Goal: Find specific page/section: Find specific page/section

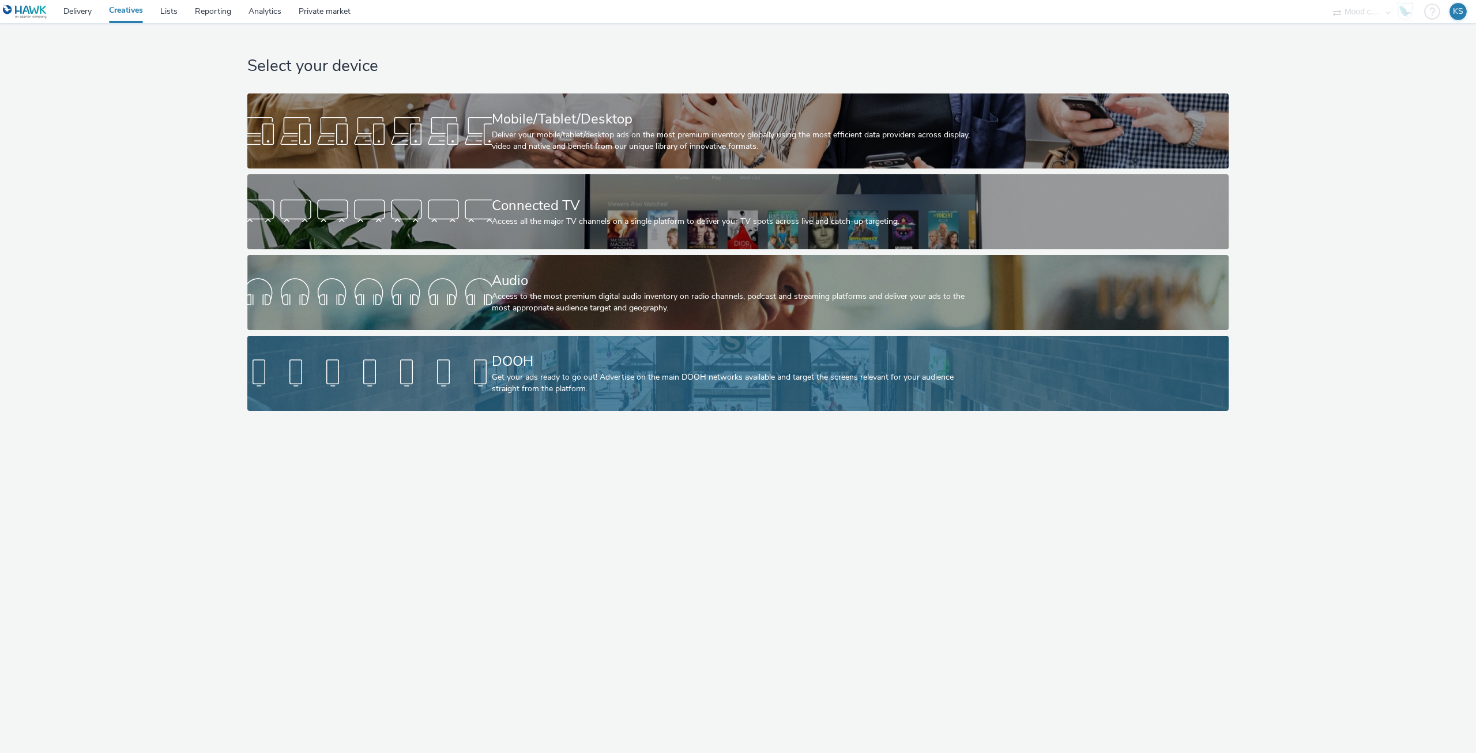
click at [651, 377] on div "Get your ads ready to go out! Advertise on the main DOOH networks available and…" at bounding box center [736, 383] width 488 height 24
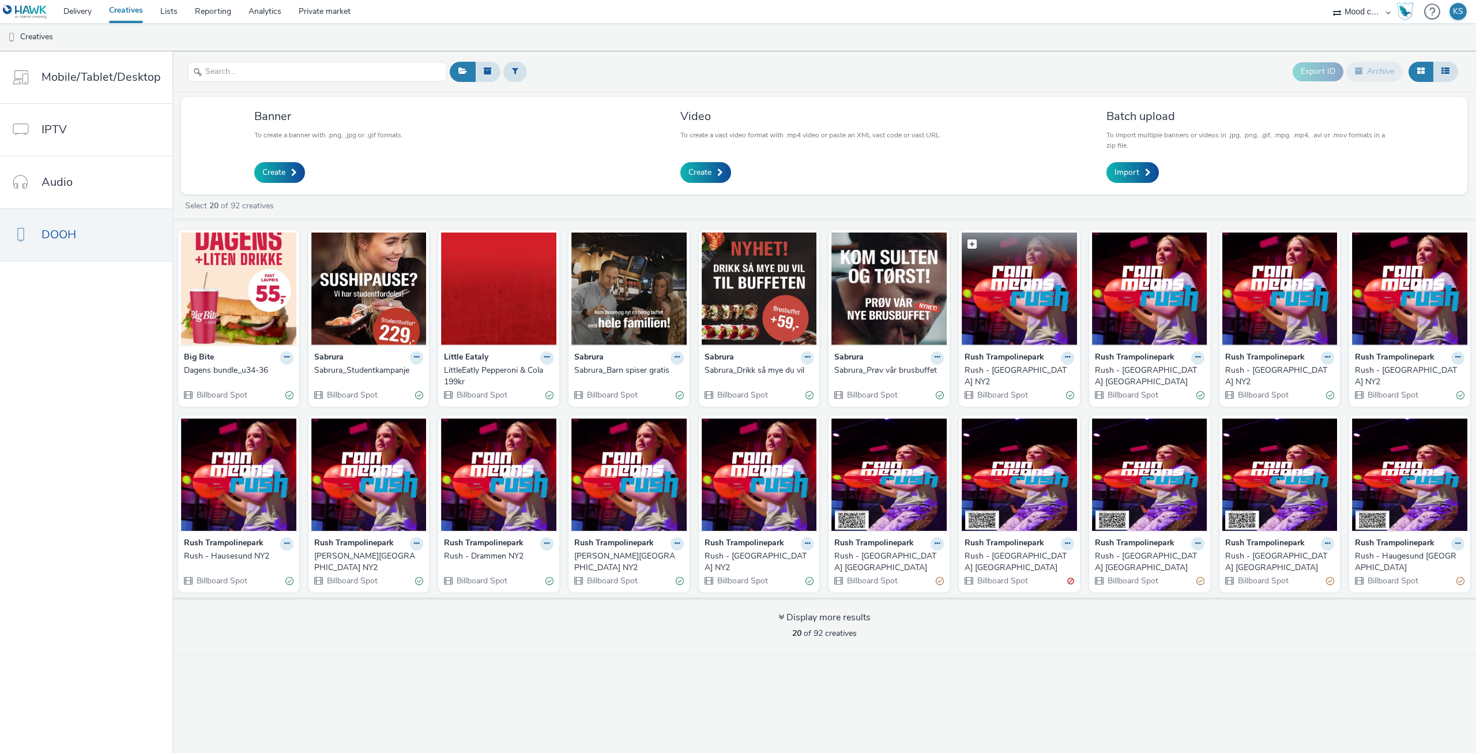
click at [1028, 294] on img at bounding box center [1019, 288] width 115 height 112
click at [359, 466] on img at bounding box center [368, 474] width 115 height 112
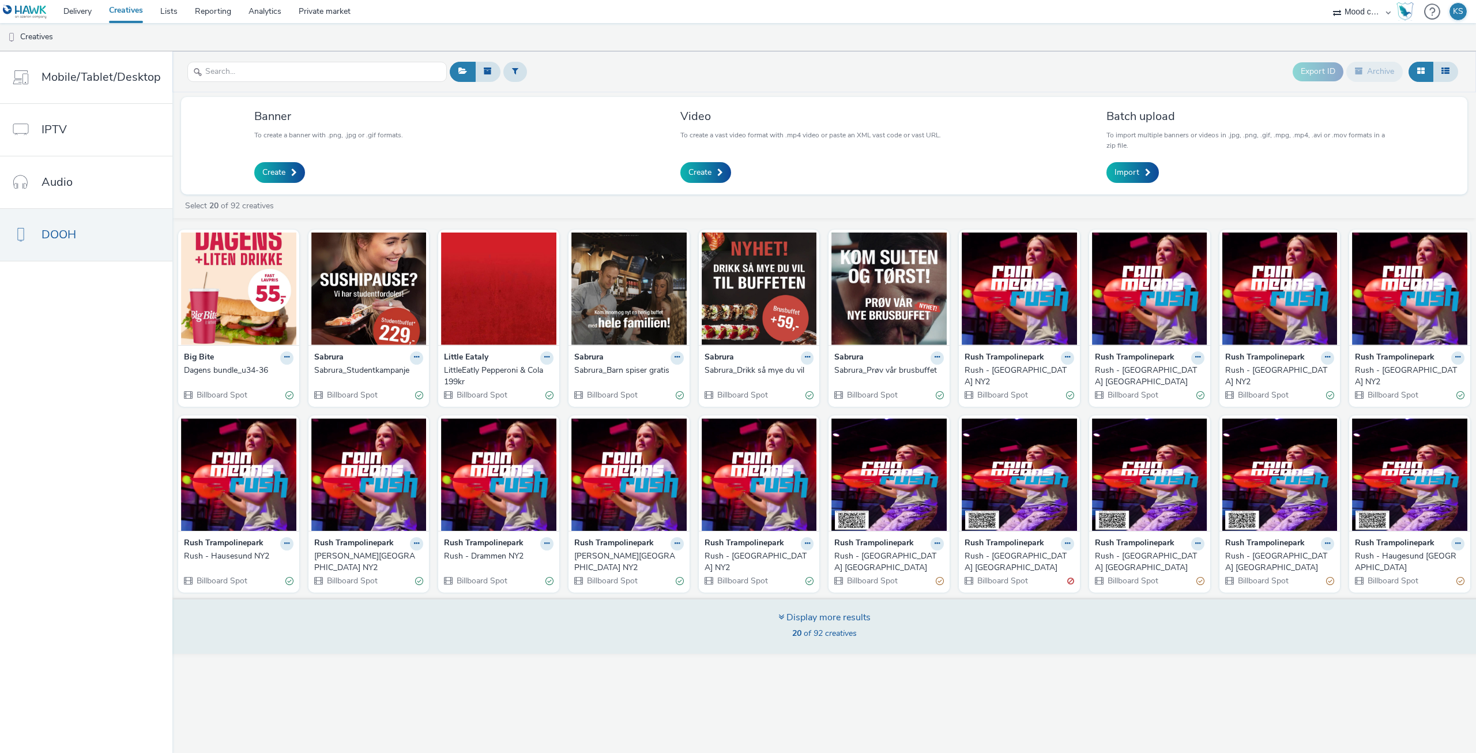
click at [824, 612] on div "Display more results" at bounding box center [825, 617] width 92 height 13
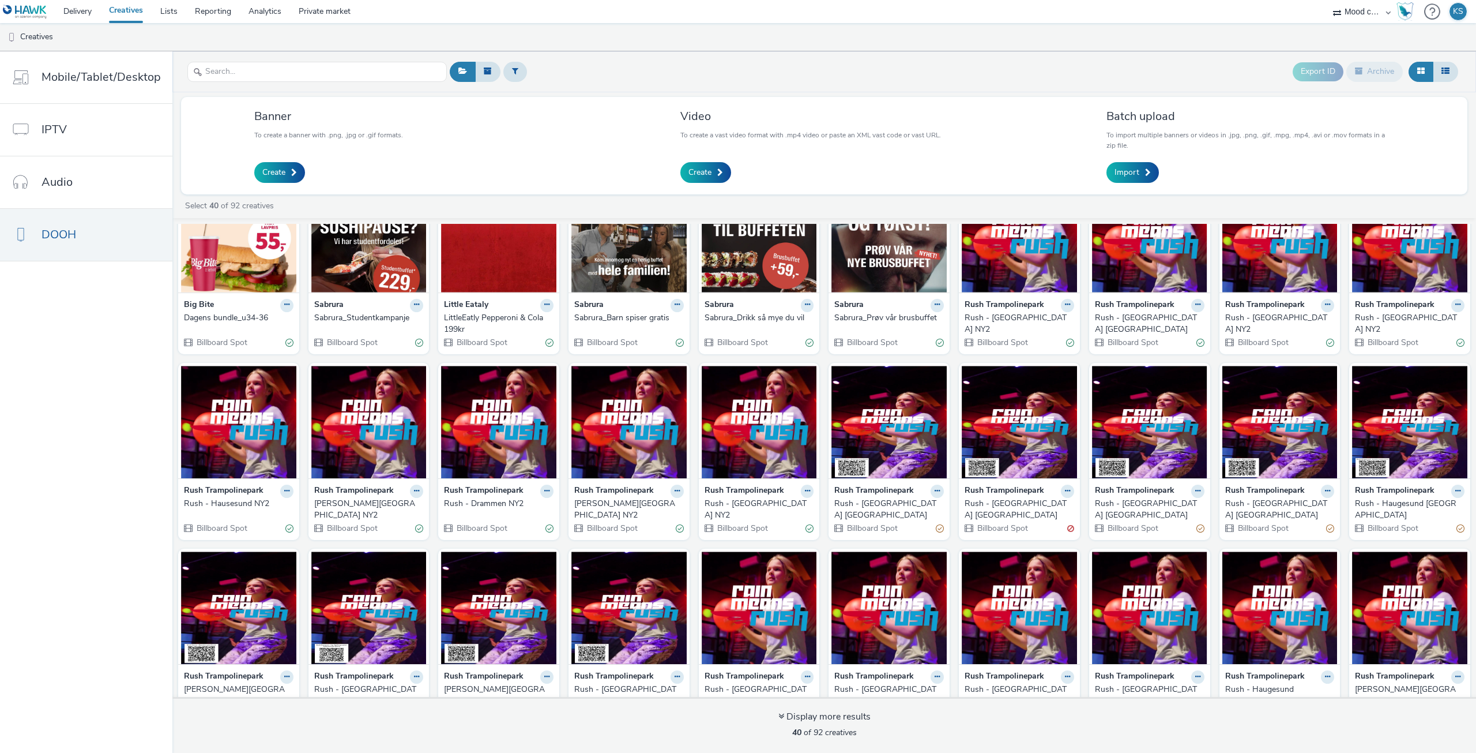
scroll to position [261, 0]
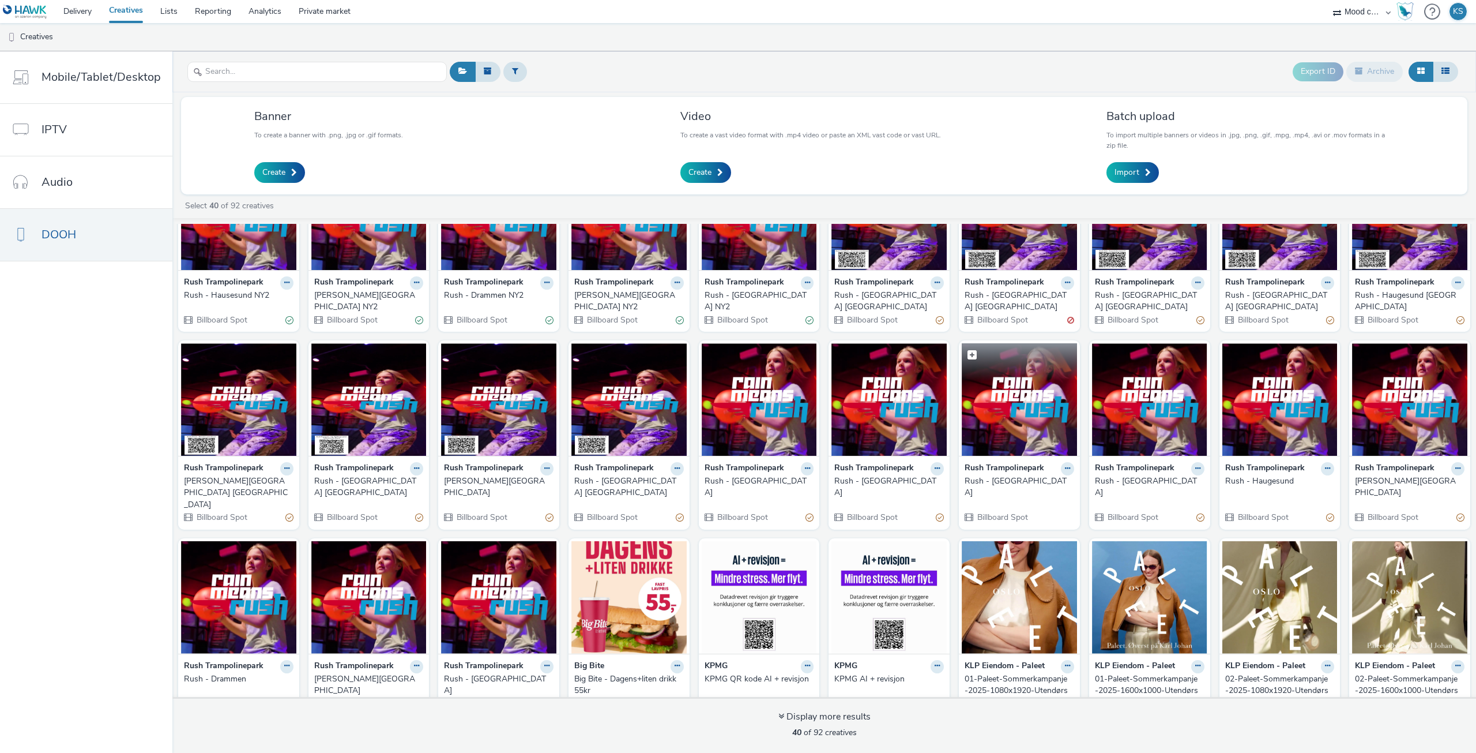
click at [995, 381] on img at bounding box center [1019, 399] width 115 height 112
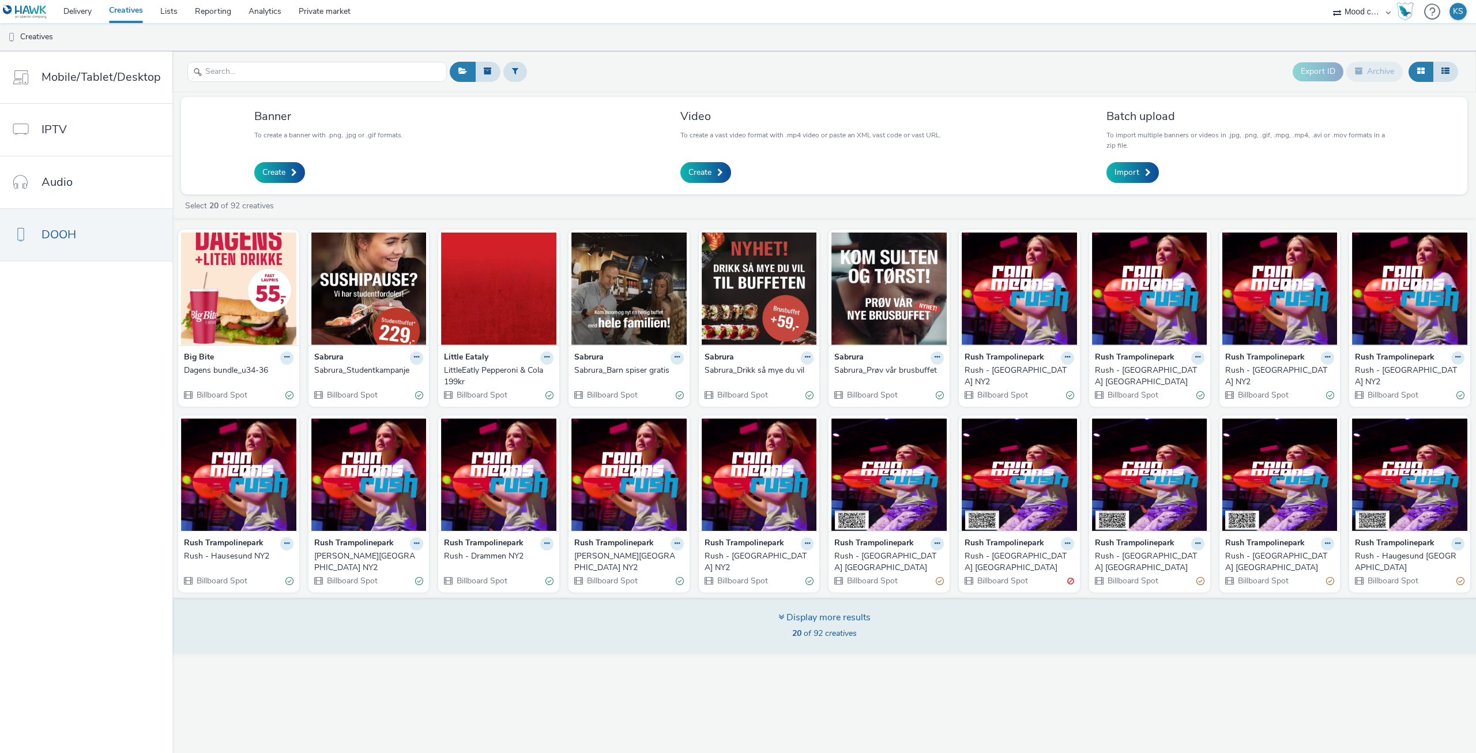
click at [829, 611] on div "Display more results" at bounding box center [825, 617] width 92 height 13
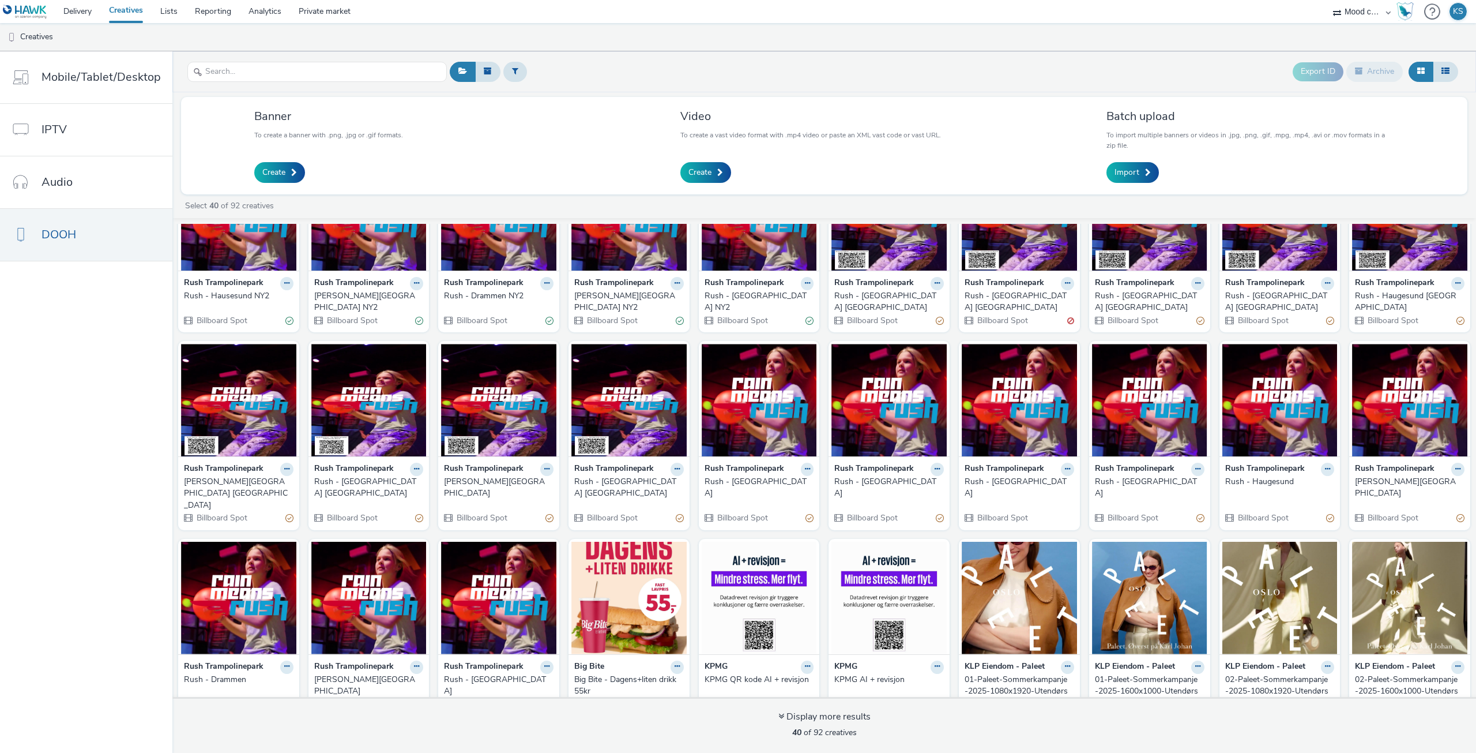
scroll to position [261, 0]
click at [1151, 396] on img at bounding box center [1149, 399] width 115 height 112
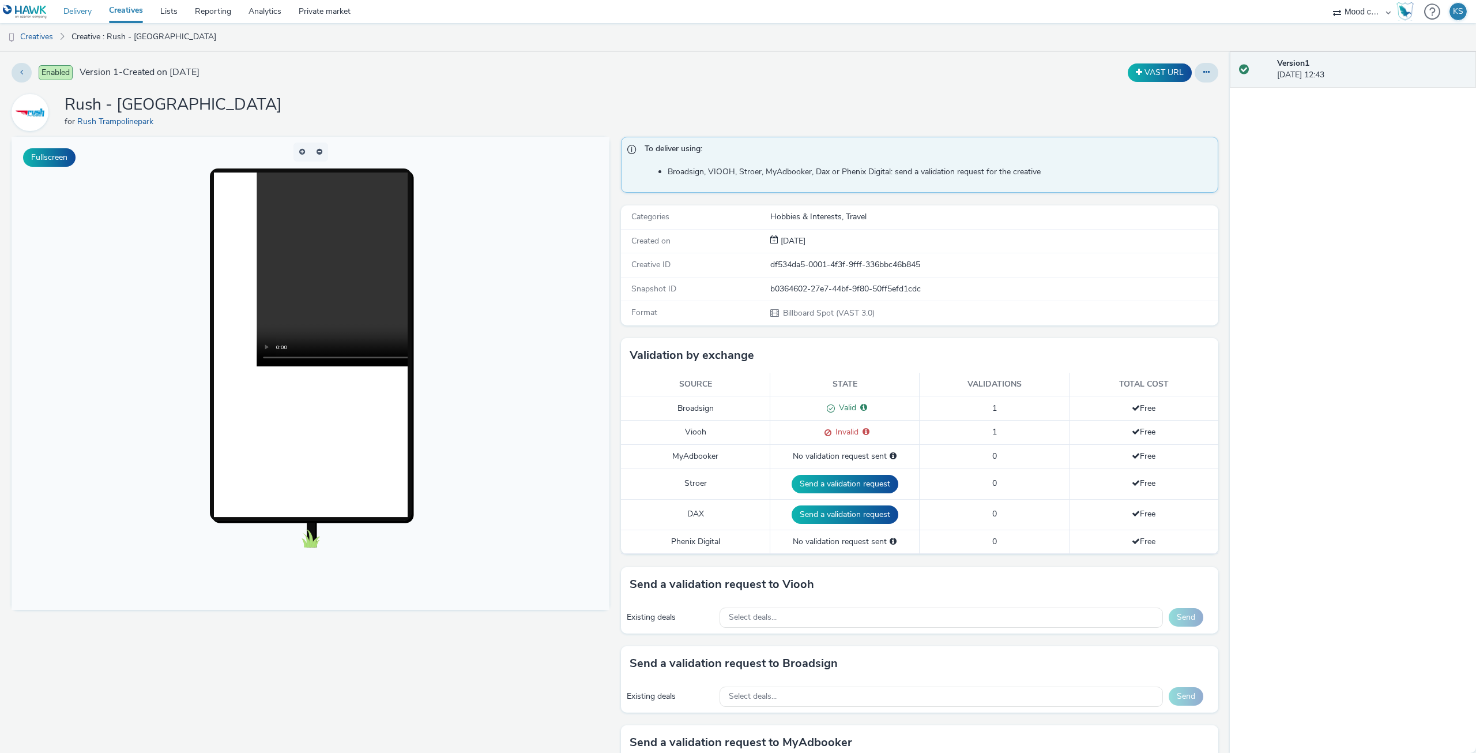
click at [88, 16] on link "Delivery" at bounding box center [78, 11] width 46 height 23
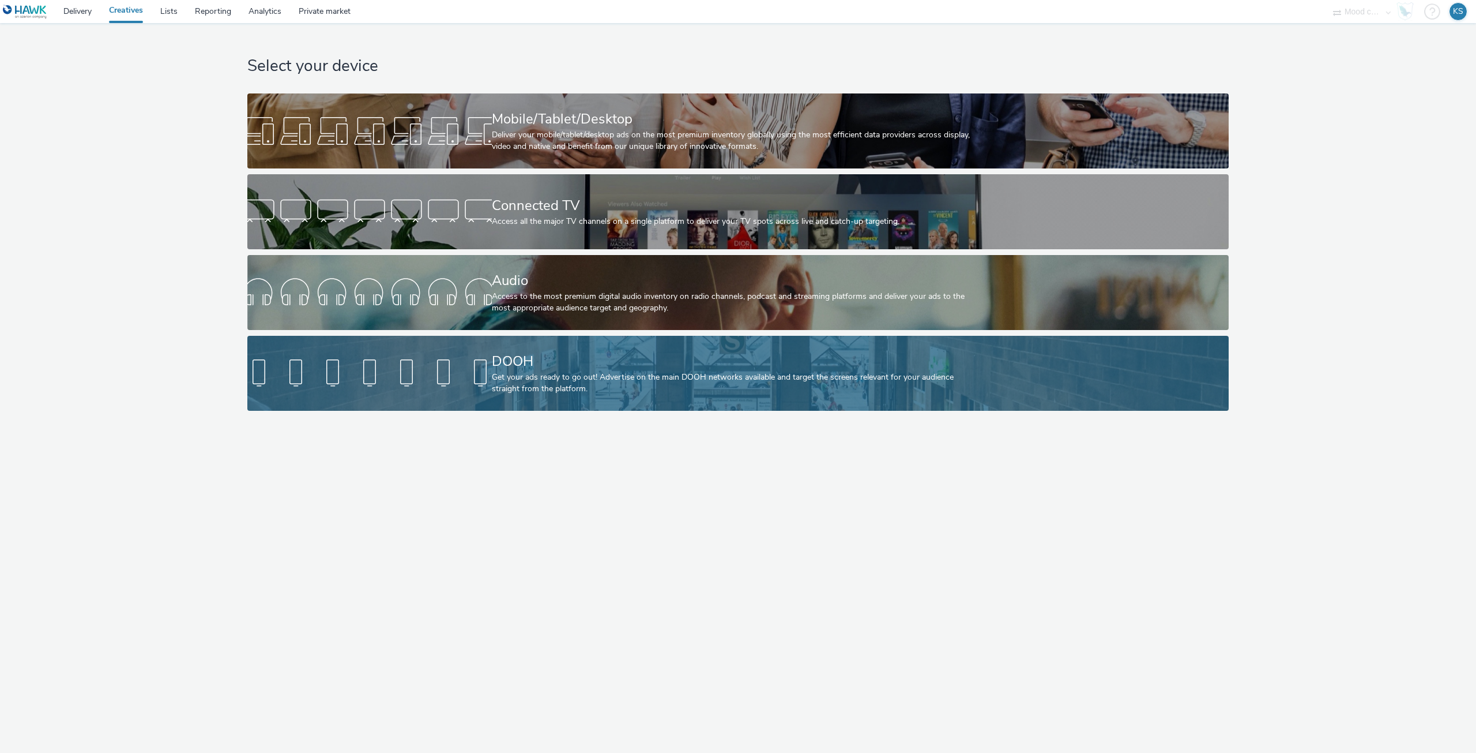
click at [577, 347] on div "DOOH Get your ads ready to go out! Advertise on the main DOOH networks availabl…" at bounding box center [736, 373] width 488 height 75
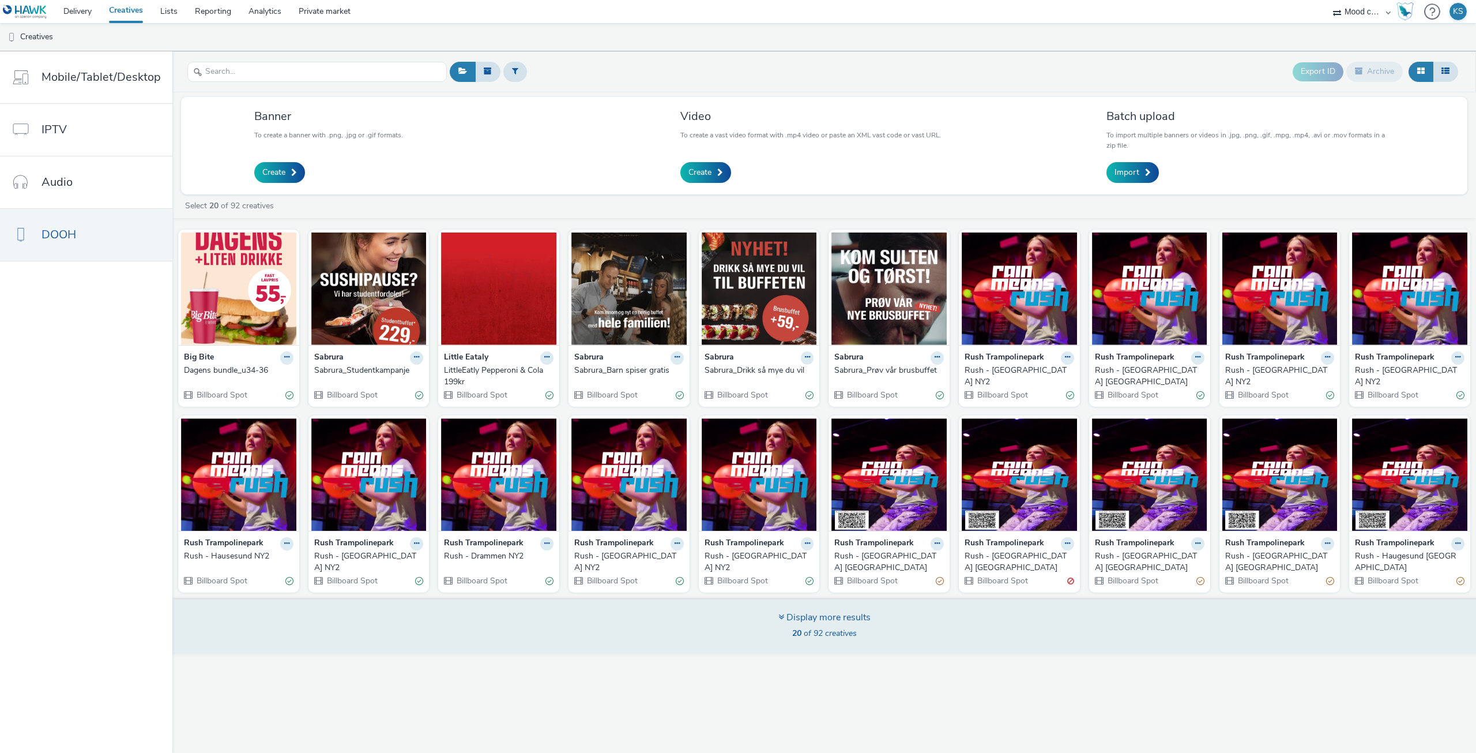
click at [803, 612] on div "Display more results" at bounding box center [825, 617] width 92 height 13
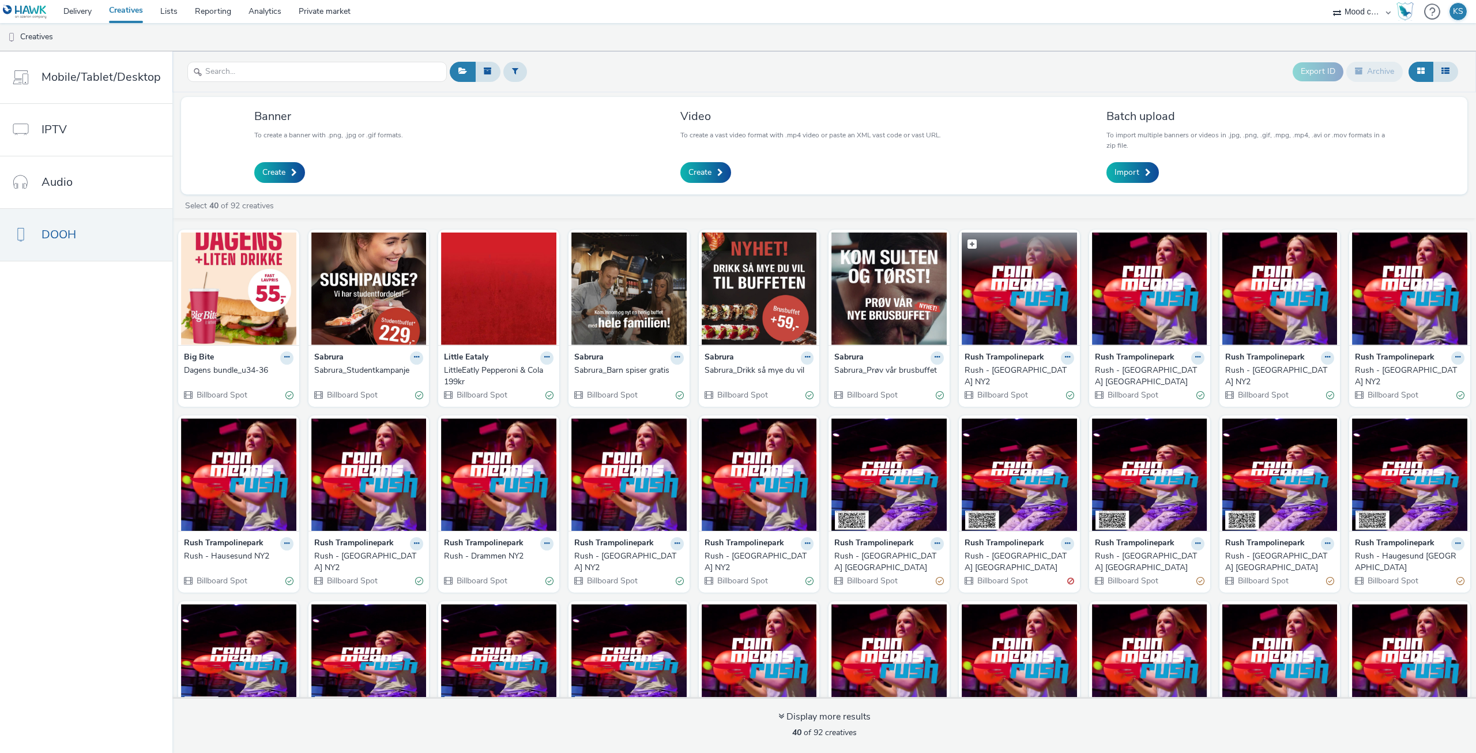
click at [980, 261] on figcaption at bounding box center [1019, 250] width 115 height 37
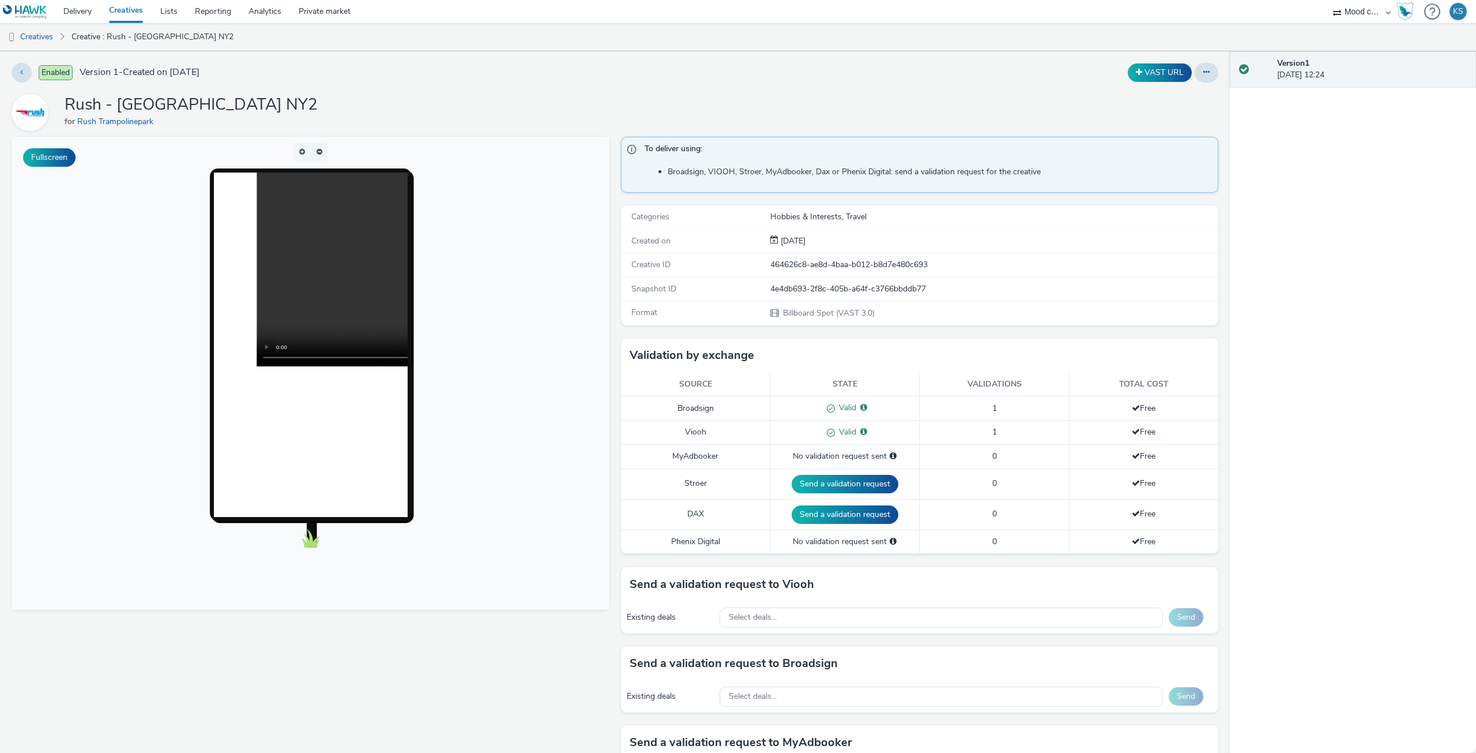
click at [25, 15] on img at bounding box center [25, 12] width 44 height 14
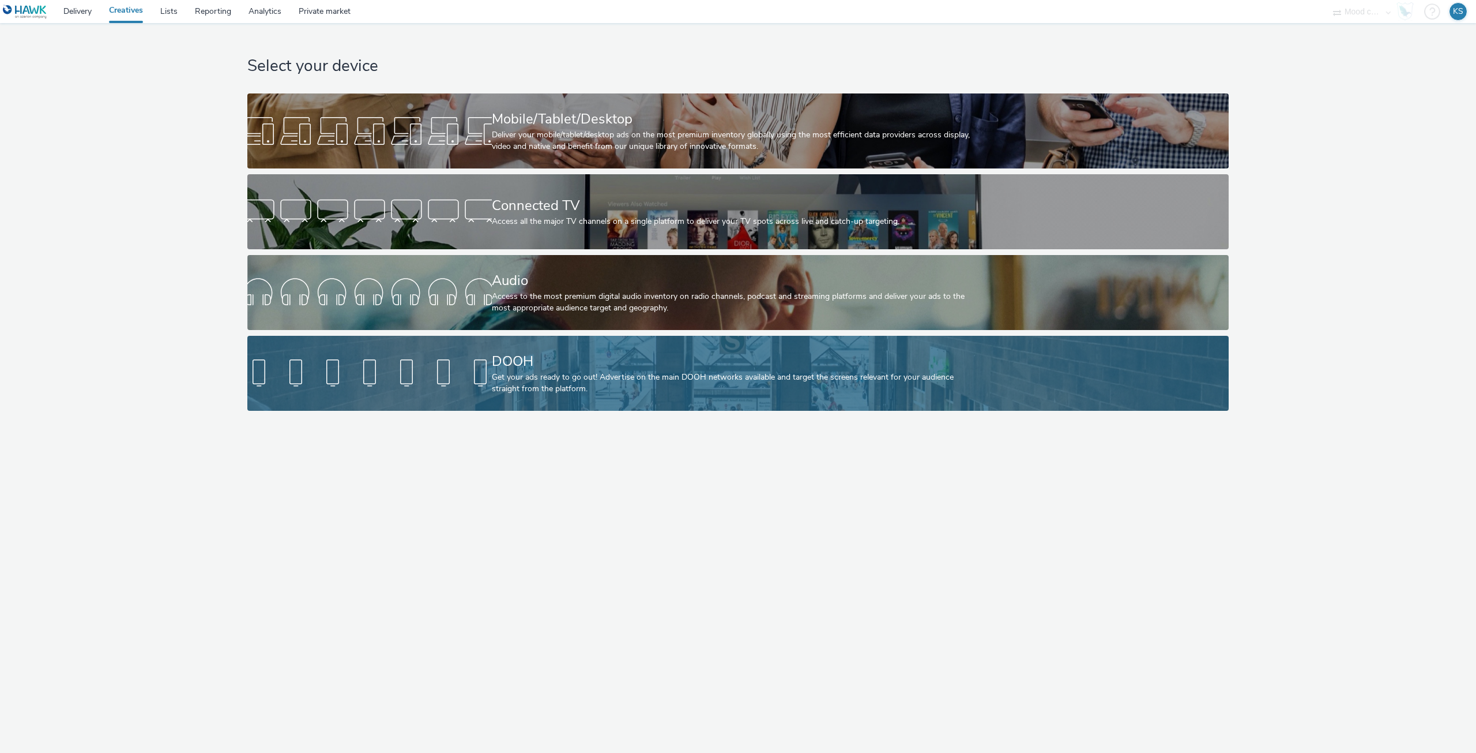
click at [504, 373] on div "Get your ads ready to go out! Advertise on the main DOOH networks available and…" at bounding box center [736, 383] width 488 height 24
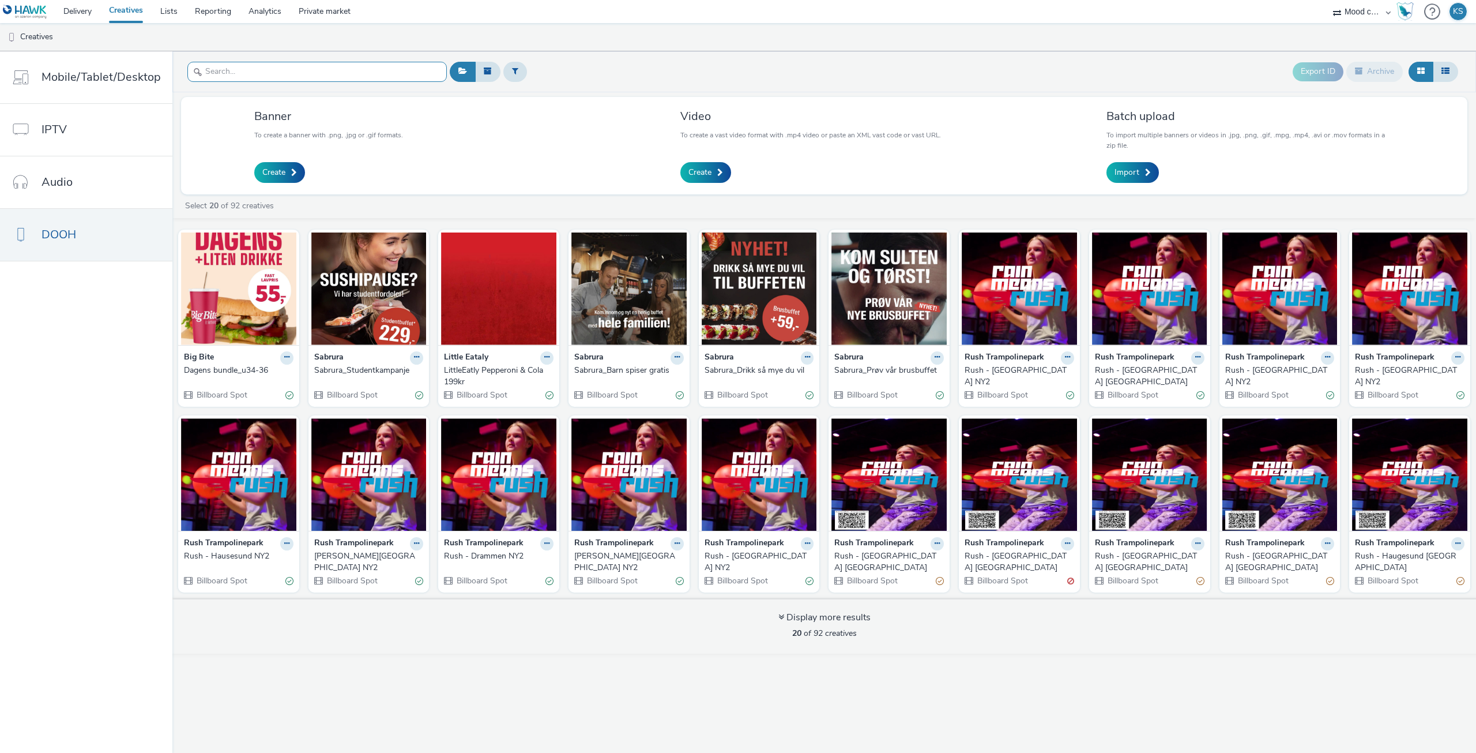
click at [346, 65] on input "text" at bounding box center [317, 72] width 260 height 20
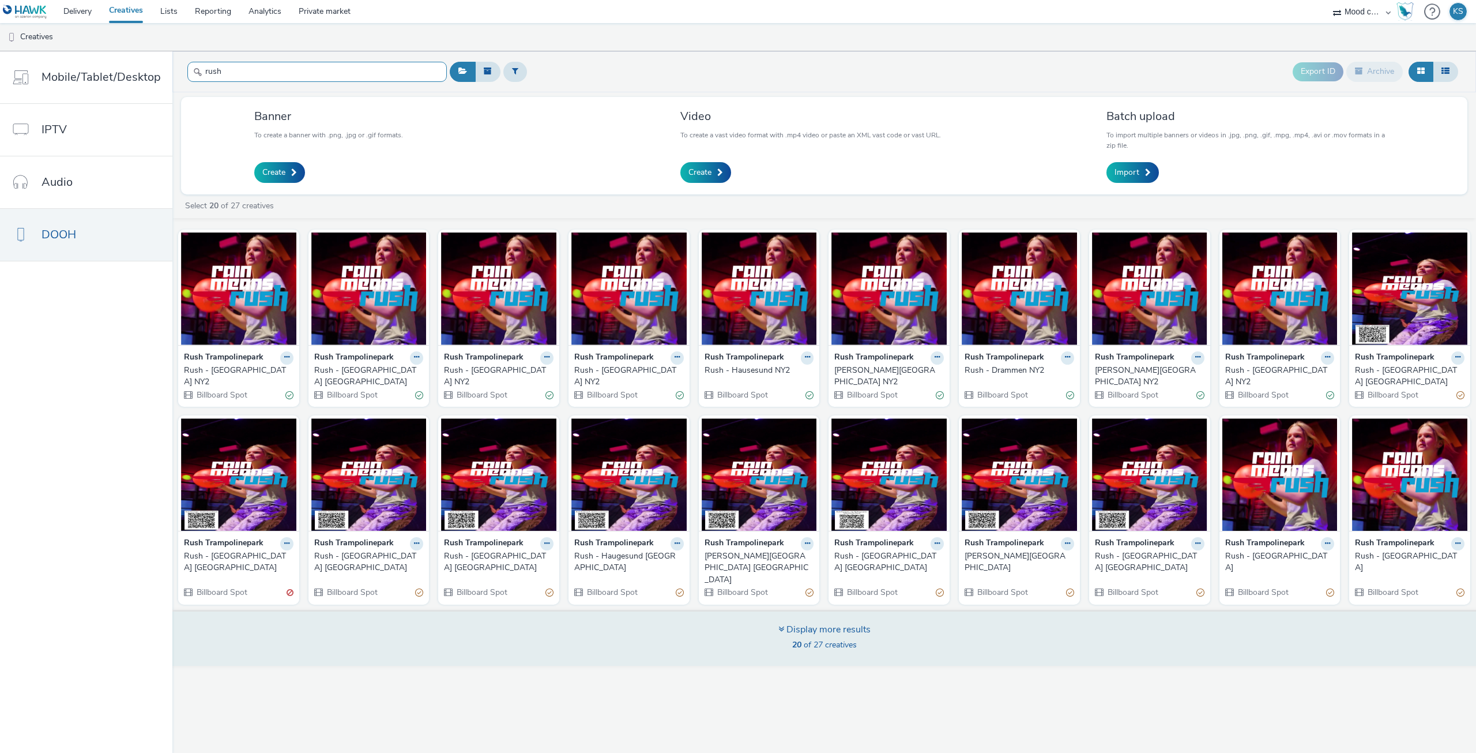
type input "rush"
click at [819, 623] on div "Display more results" at bounding box center [825, 629] width 92 height 13
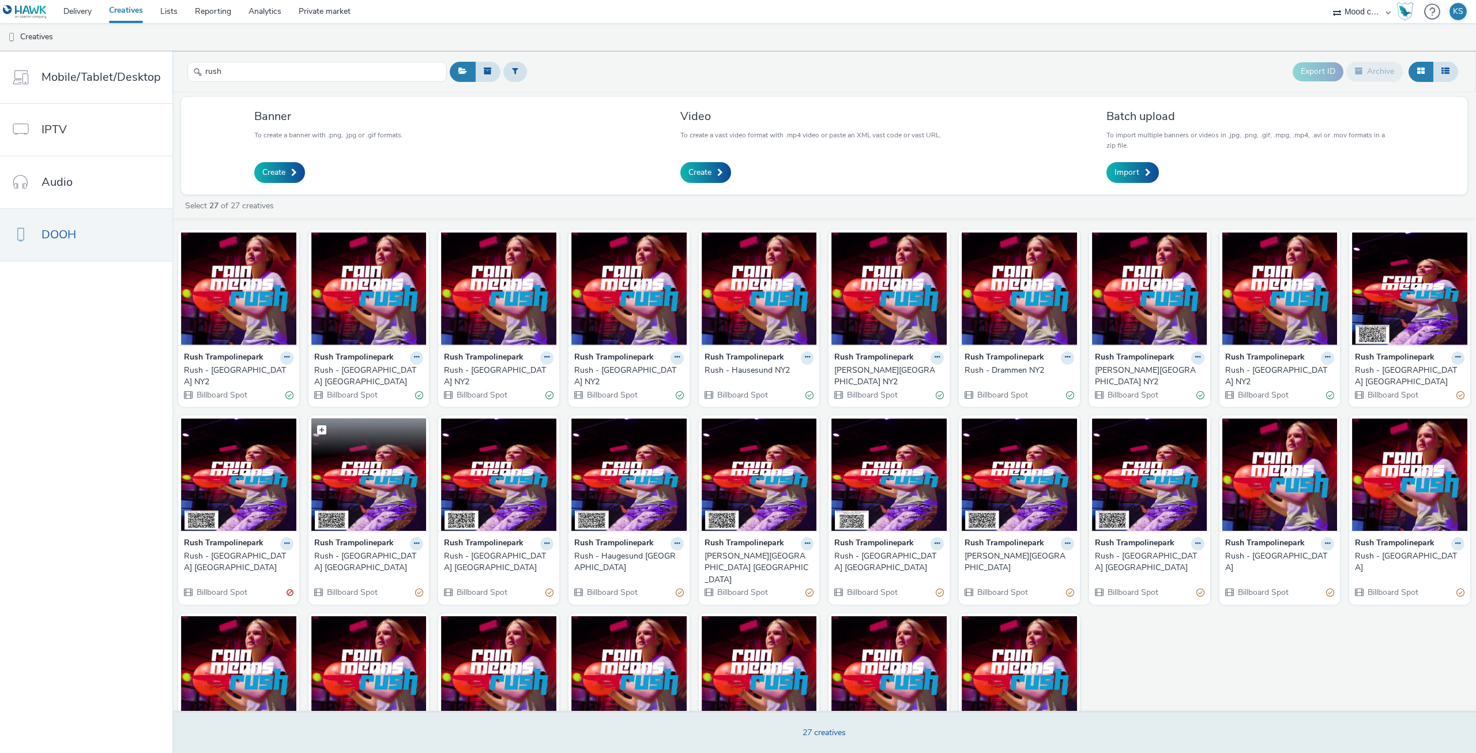
click at [384, 491] on img at bounding box center [368, 474] width 115 height 112
